Goal: Transaction & Acquisition: Subscribe to service/newsletter

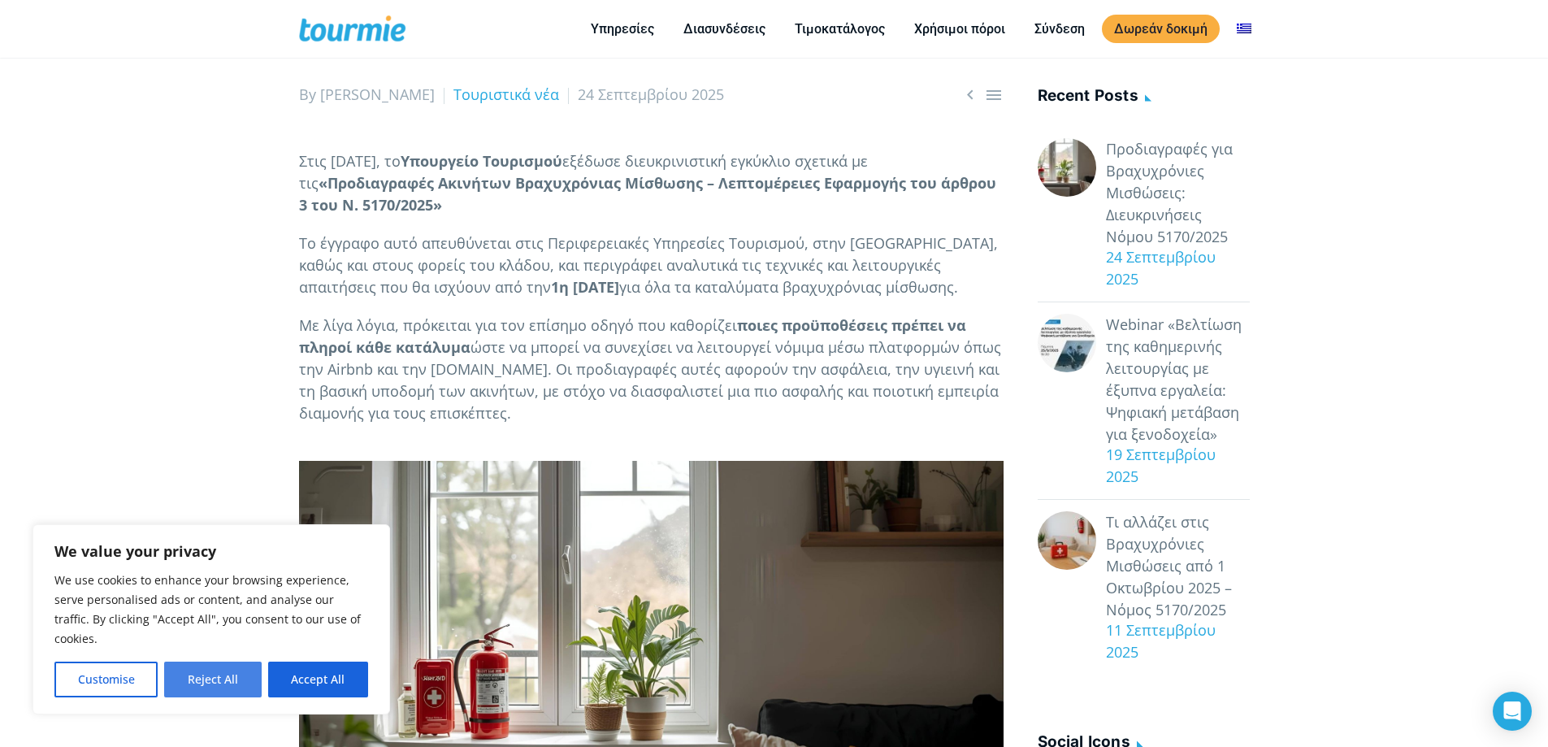
click at [223, 682] on button "Reject All" at bounding box center [212, 679] width 97 height 36
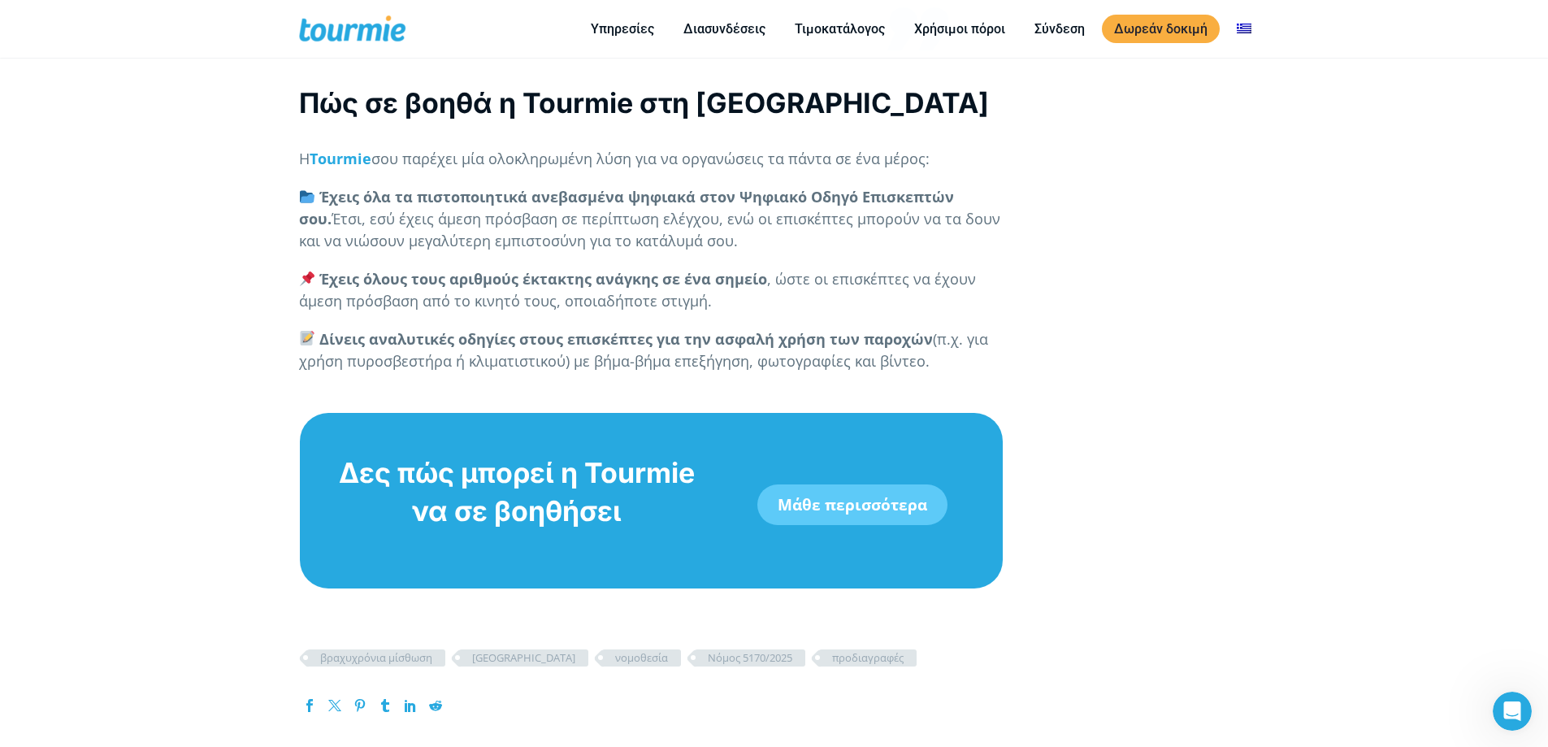
scroll to position [4691, 0]
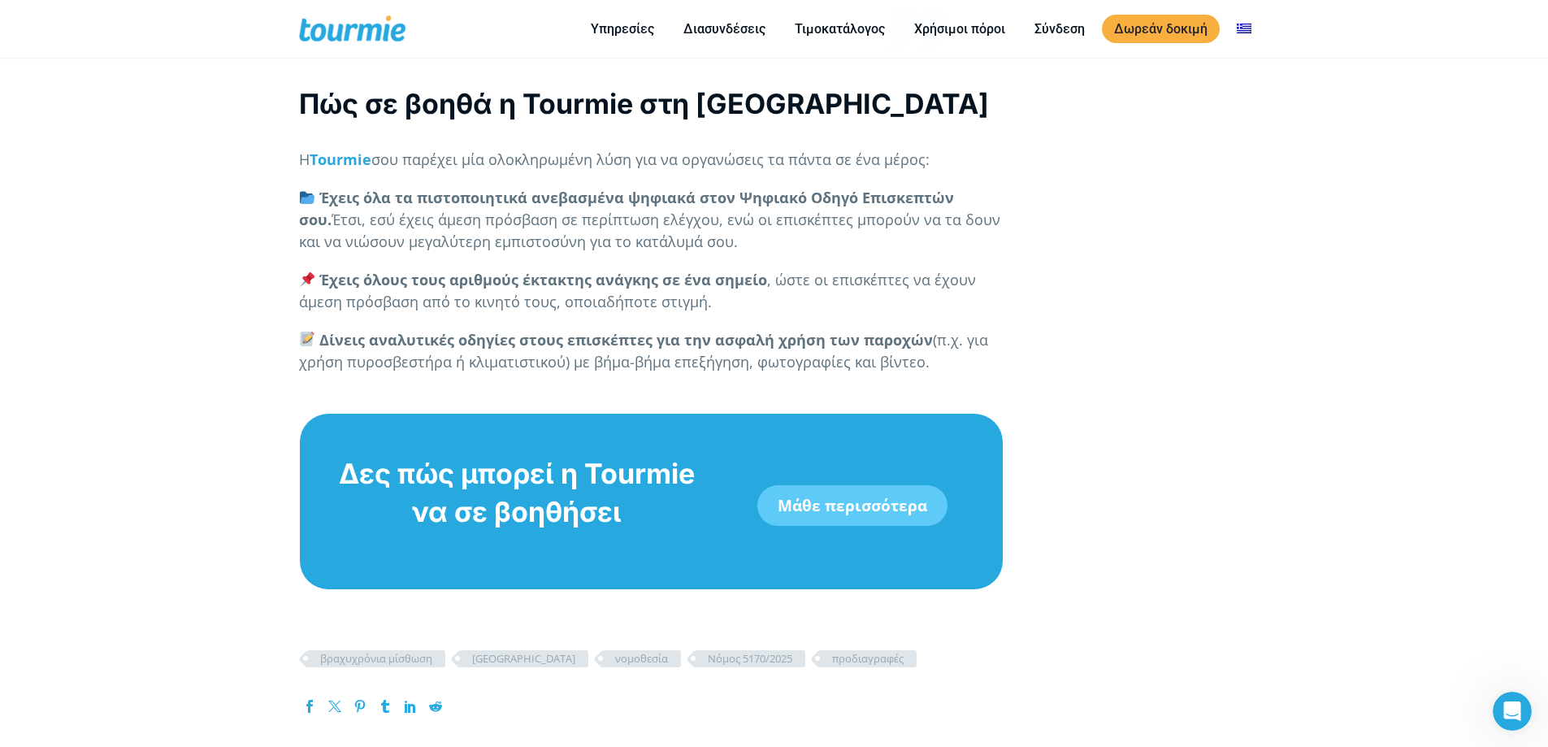
click at [818, 525] on link "Μάθε περισσότερα" at bounding box center [852, 505] width 190 height 41
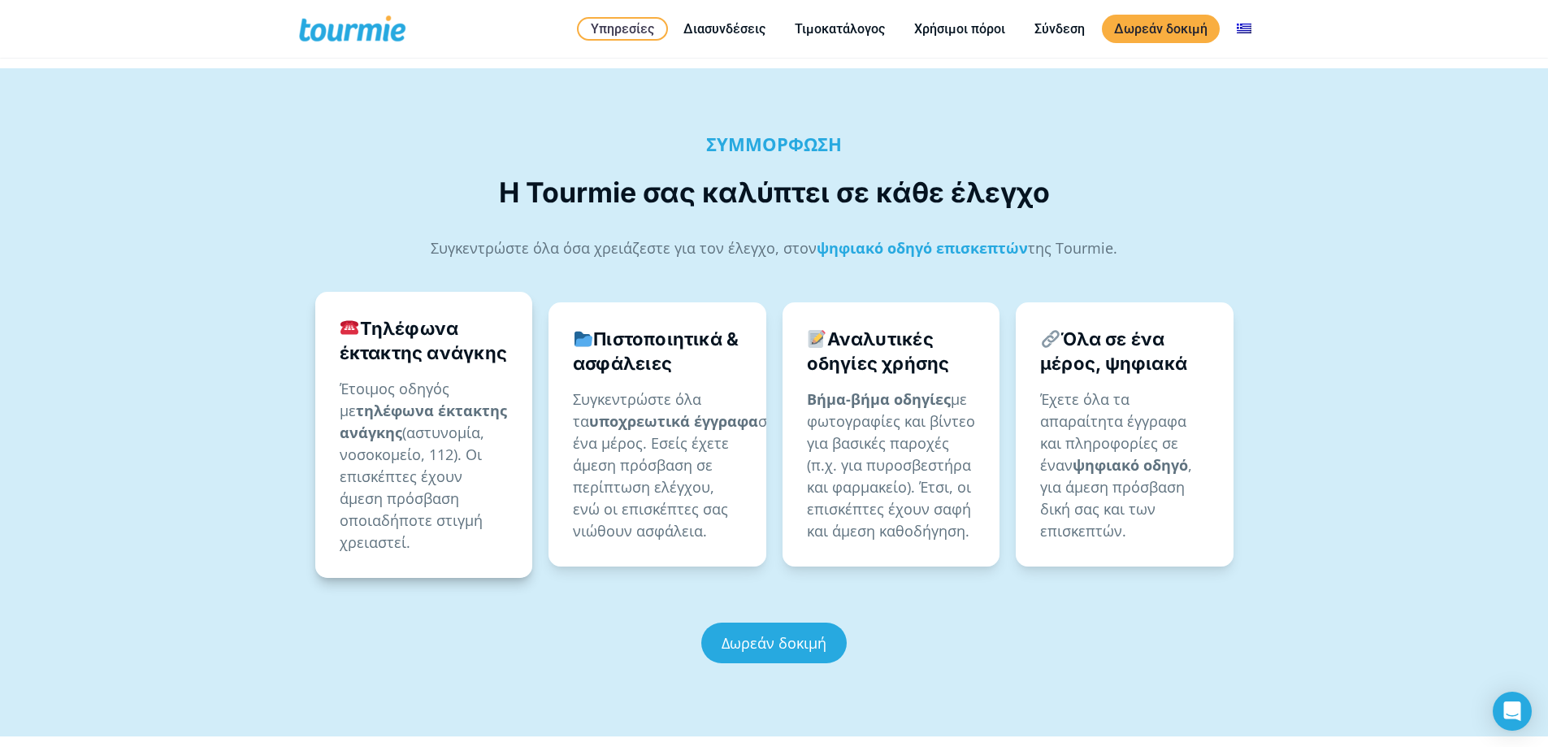
scroll to position [894, 0]
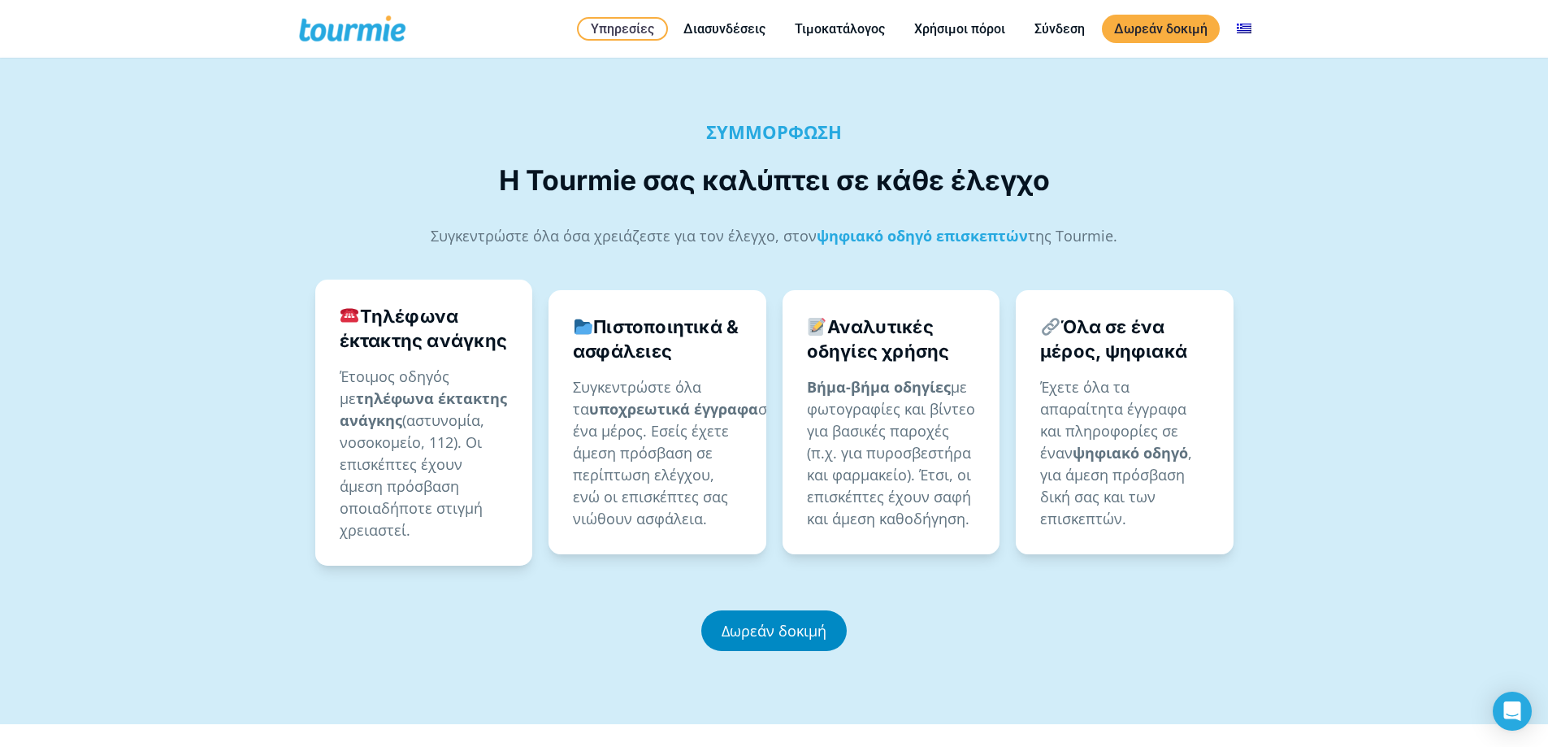
click at [819, 610] on link "Δωρεάν δοκιμή" at bounding box center [773, 630] width 145 height 41
